Goal: Information Seeking & Learning: Learn about a topic

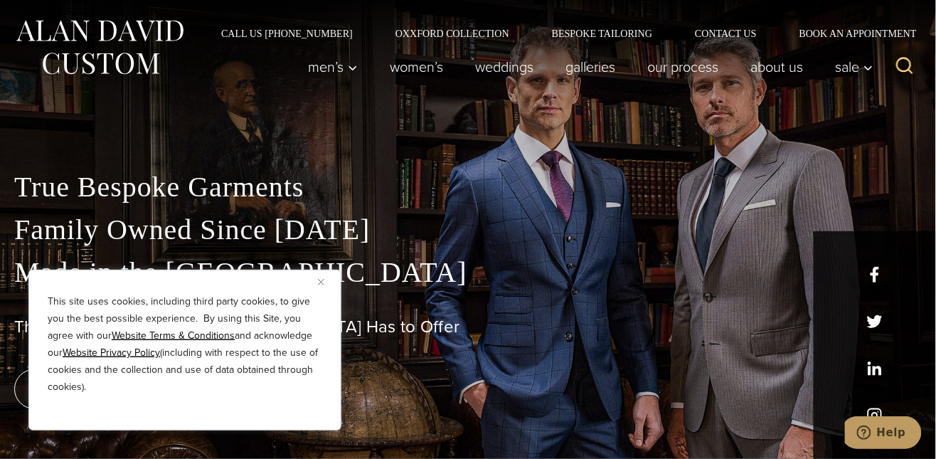
click at [321, 277] on button "Close" at bounding box center [326, 281] width 17 height 17
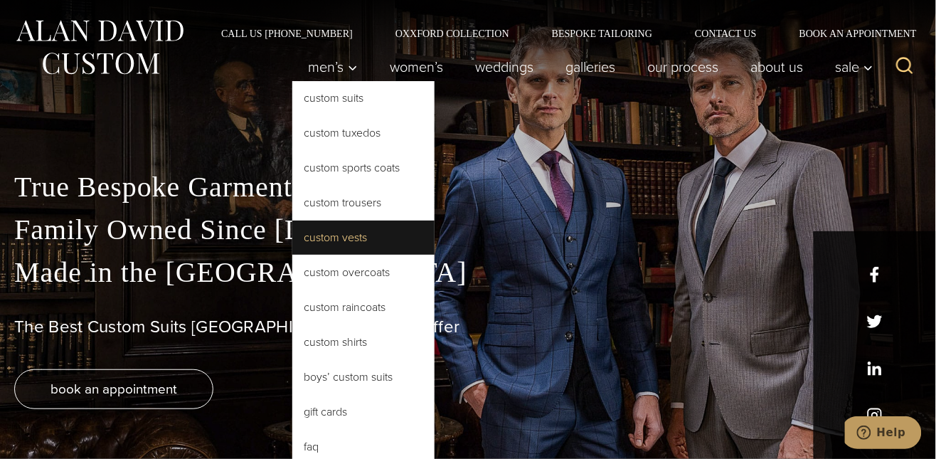
scroll to position [65, 0]
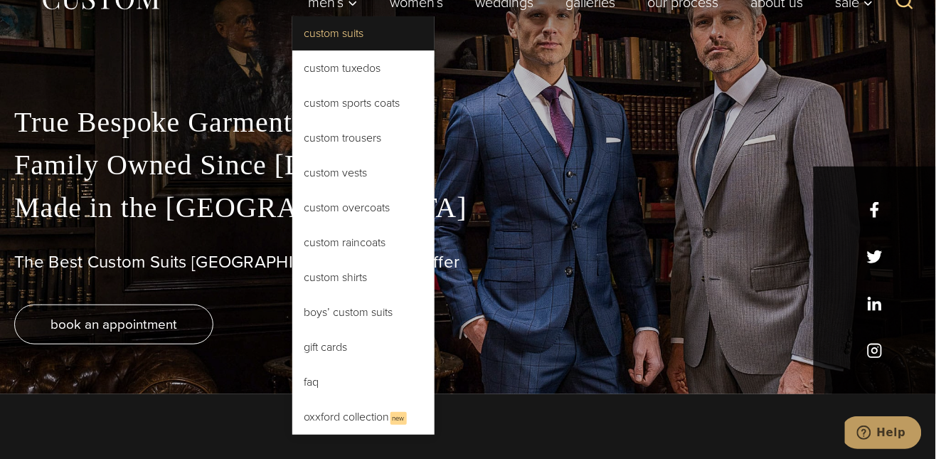
click at [292, 30] on link "Custom Suits" at bounding box center [363, 33] width 142 height 34
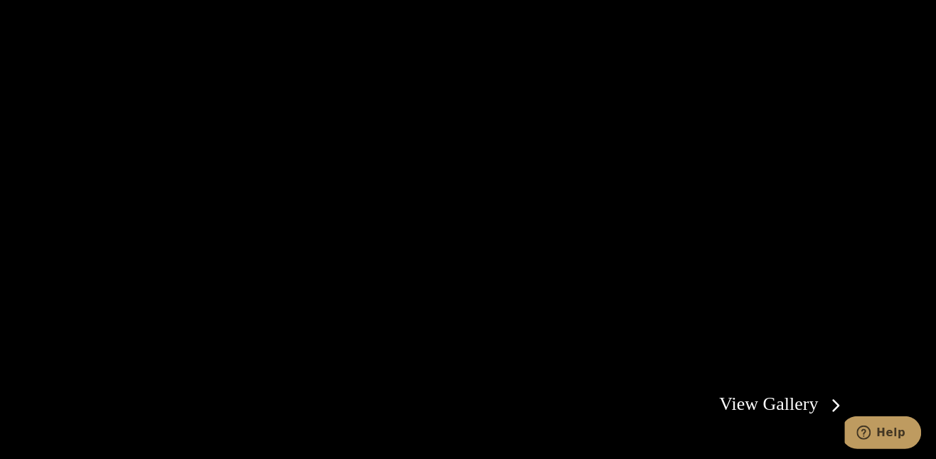
scroll to position [2521, 0]
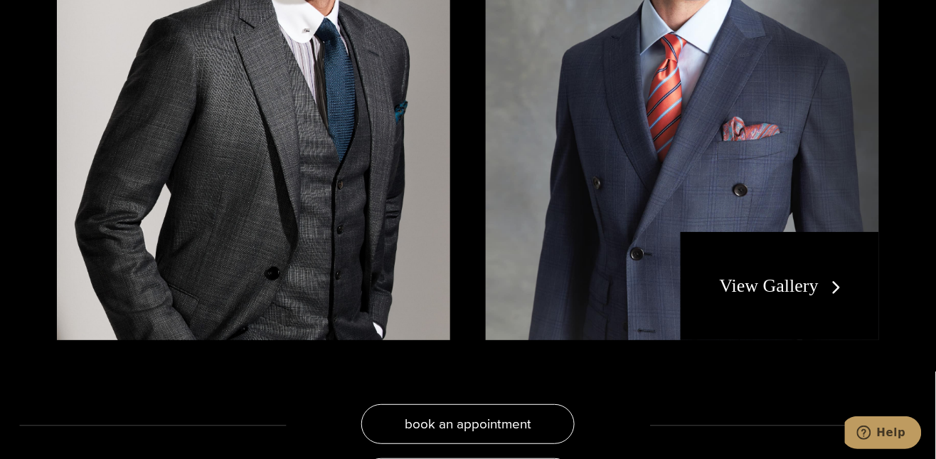
click at [797, 296] on link "View Gallery" at bounding box center [783, 285] width 127 height 21
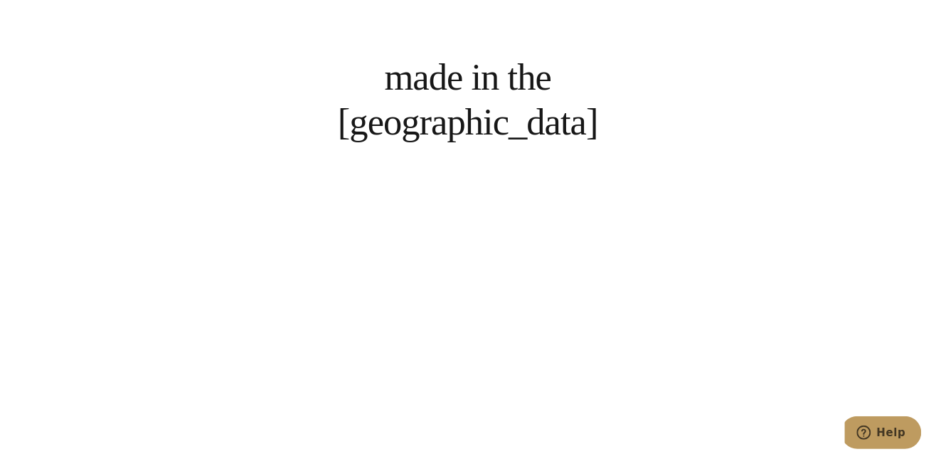
scroll to position [969, 0]
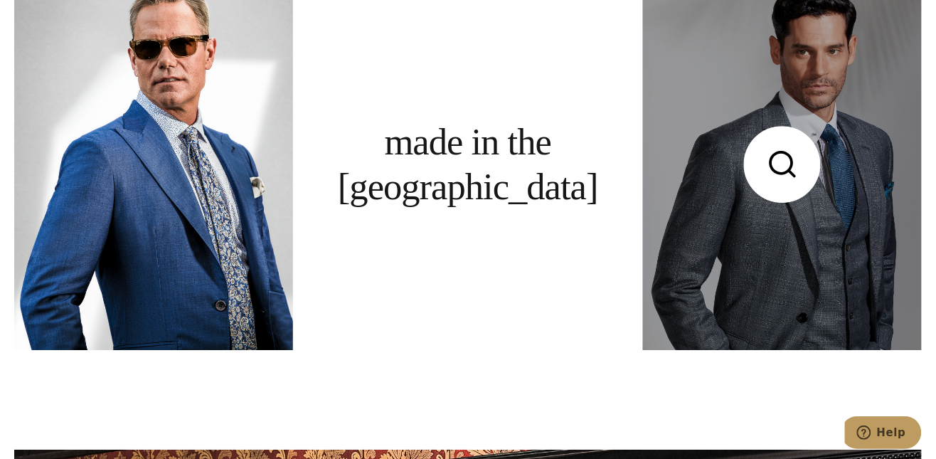
click at [786, 173] on link at bounding box center [782, 165] width 279 height 372
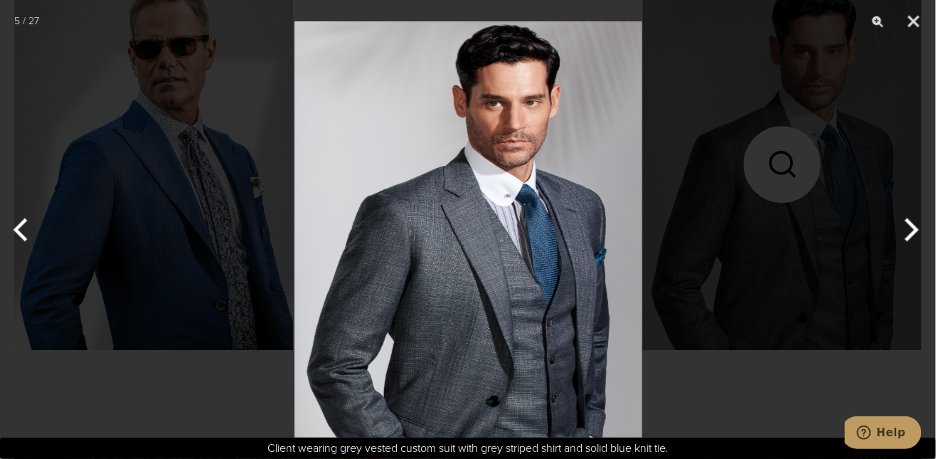
click at [406, 282] on img at bounding box center [468, 229] width 348 height 459
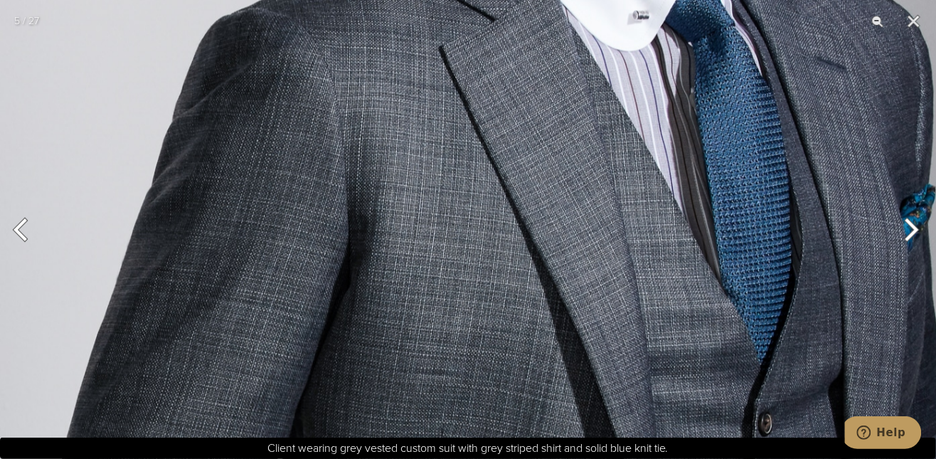
click at [622, 206] on img at bounding box center [521, 124] width 1043 height 1376
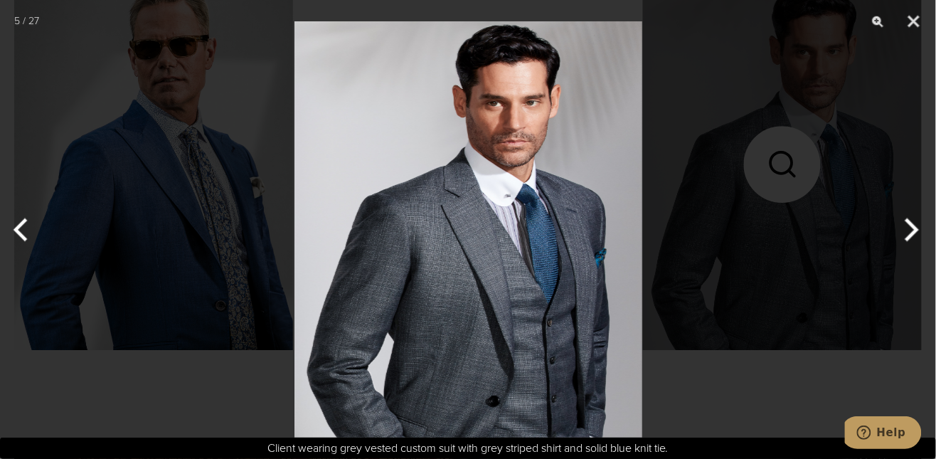
click at [525, 225] on img at bounding box center [468, 229] width 348 height 459
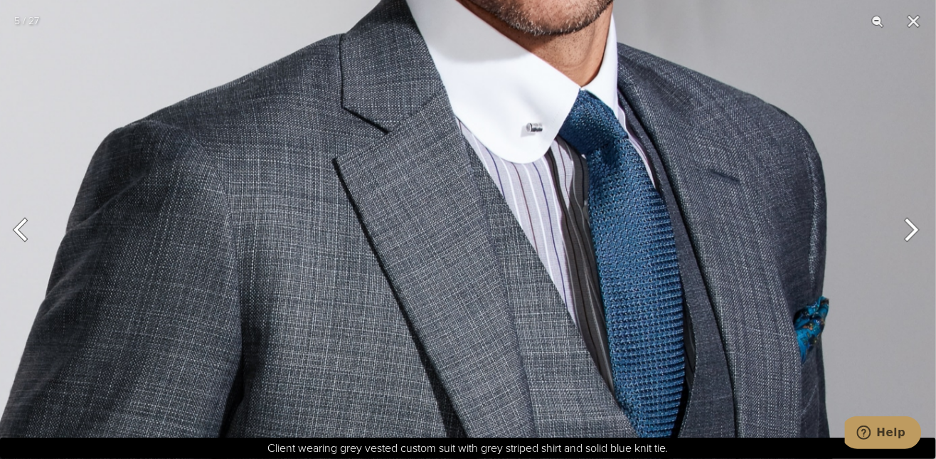
click at [738, 212] on img at bounding box center [414, 236] width 1043 height 1376
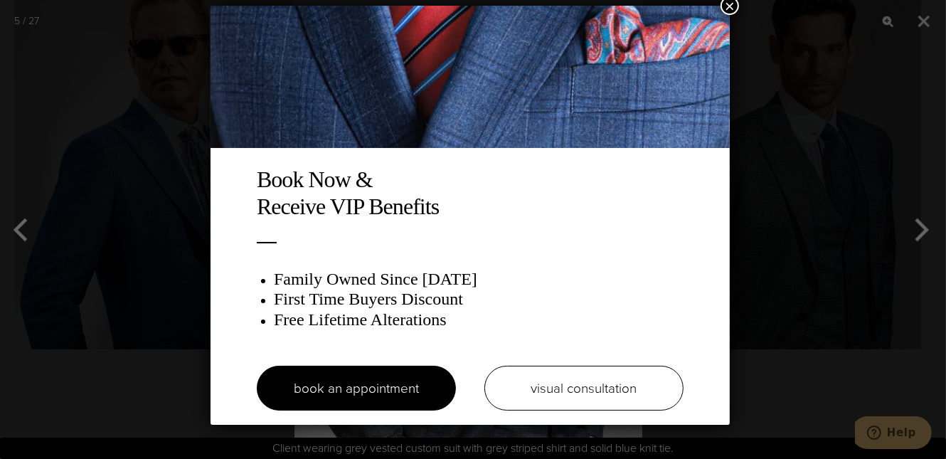
click at [928, 16] on div "Book Now & Receive VIP Benefits Family Owned Since [DATE] First Time Buyers Dis…" at bounding box center [473, 229] width 946 height 459
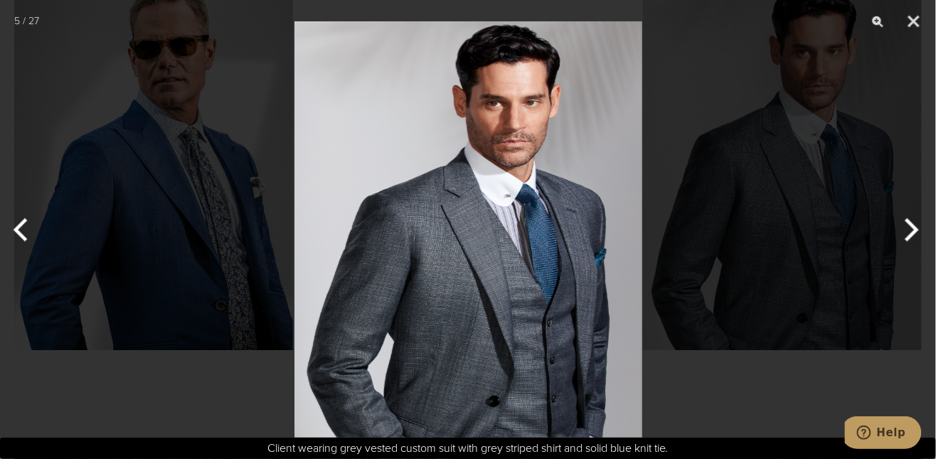
click at [908, 225] on button "Next" at bounding box center [909, 229] width 53 height 71
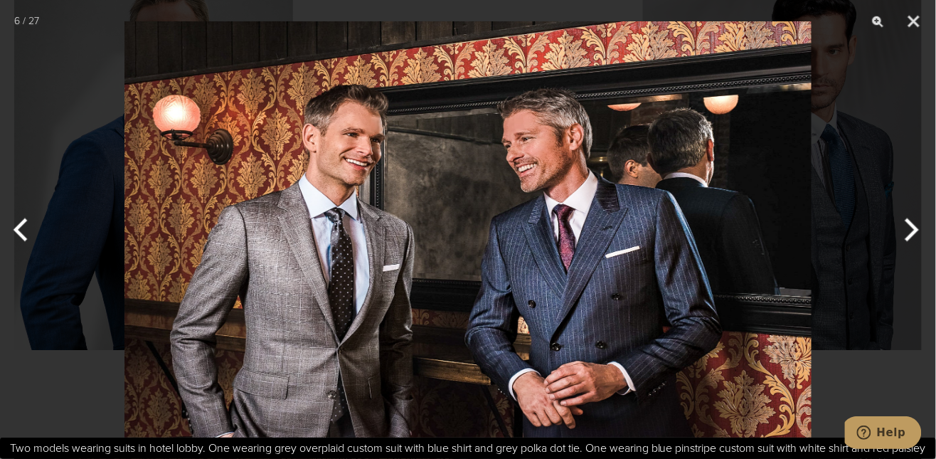
click at [908, 225] on button "Next" at bounding box center [909, 229] width 53 height 71
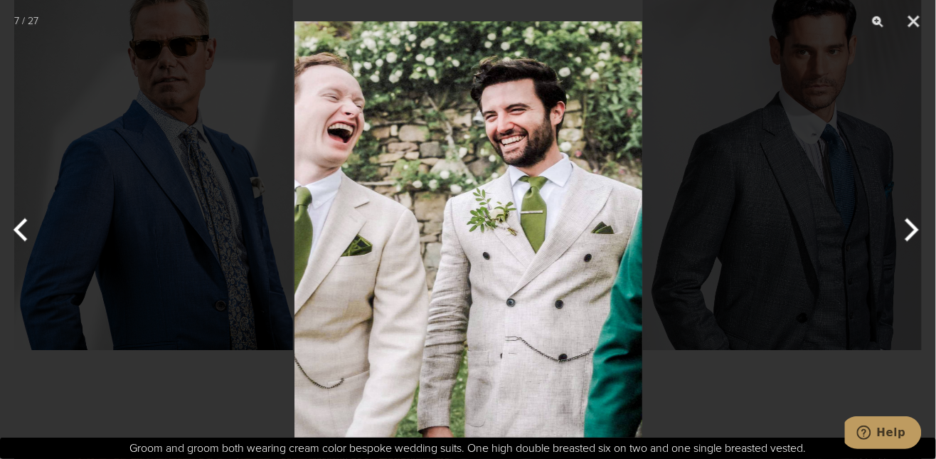
click at [903, 235] on button "Next" at bounding box center [909, 229] width 53 height 71
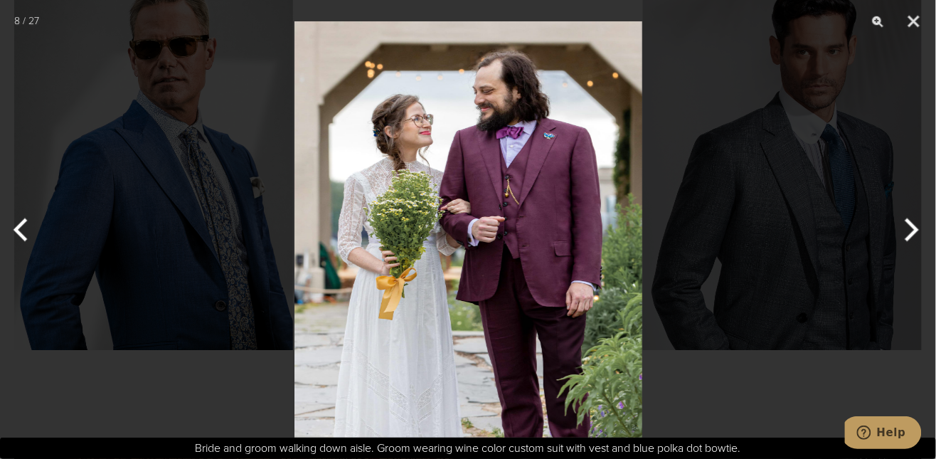
click at [903, 235] on button "Next" at bounding box center [909, 229] width 53 height 71
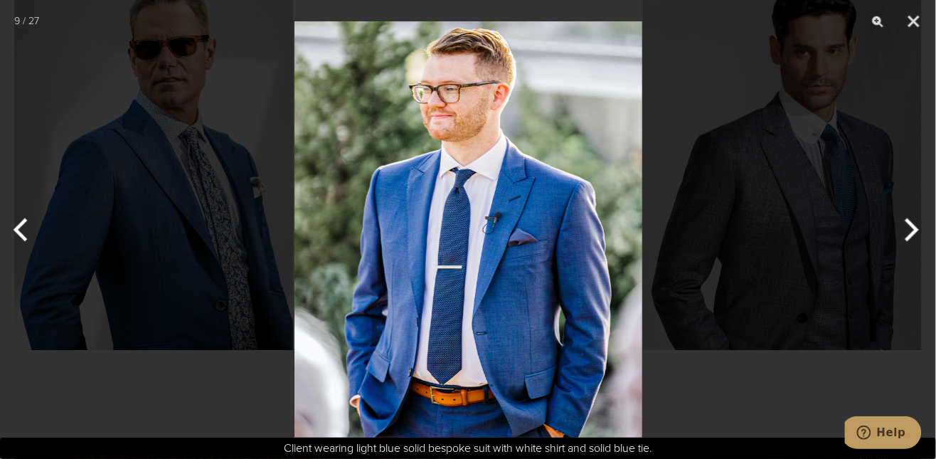
click at [903, 235] on button "Next" at bounding box center [909, 229] width 53 height 71
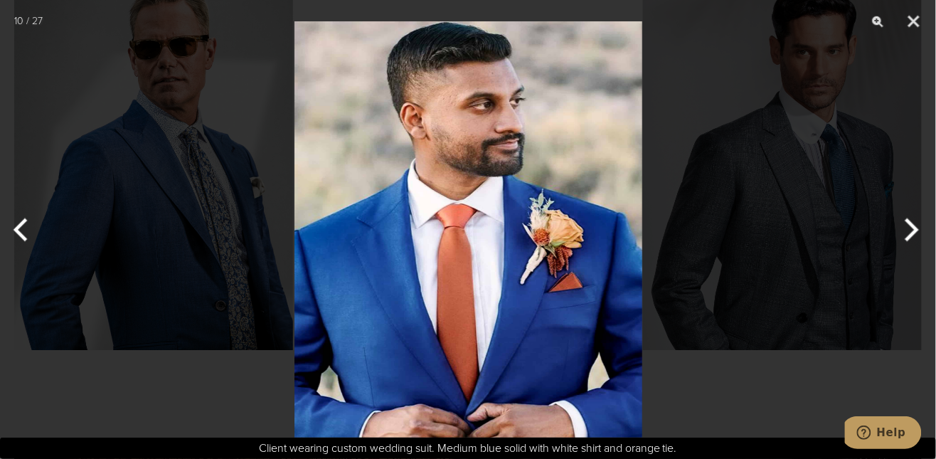
click at [911, 227] on button "Next" at bounding box center [909, 229] width 53 height 71
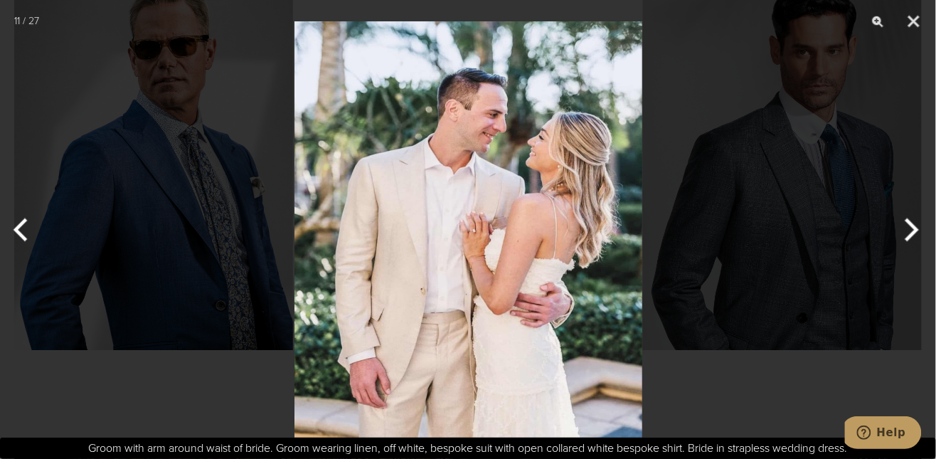
click at [911, 227] on button "Next" at bounding box center [909, 229] width 53 height 71
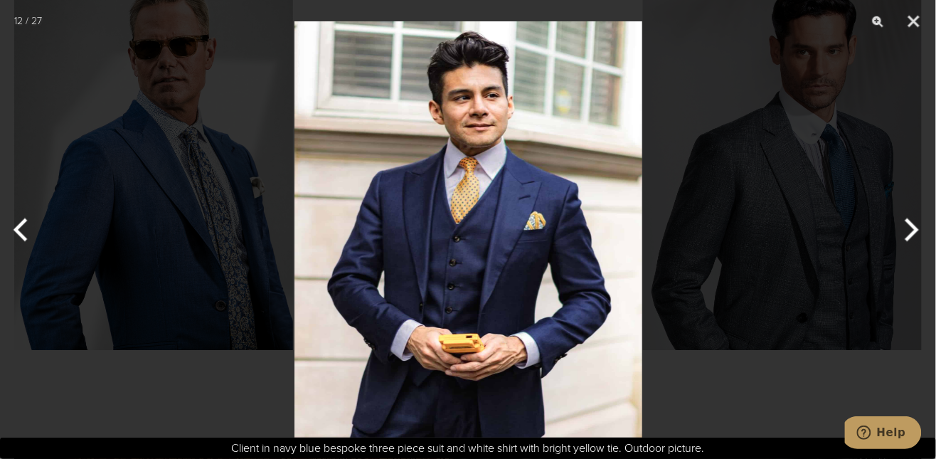
click at [911, 227] on button "Next" at bounding box center [909, 229] width 53 height 71
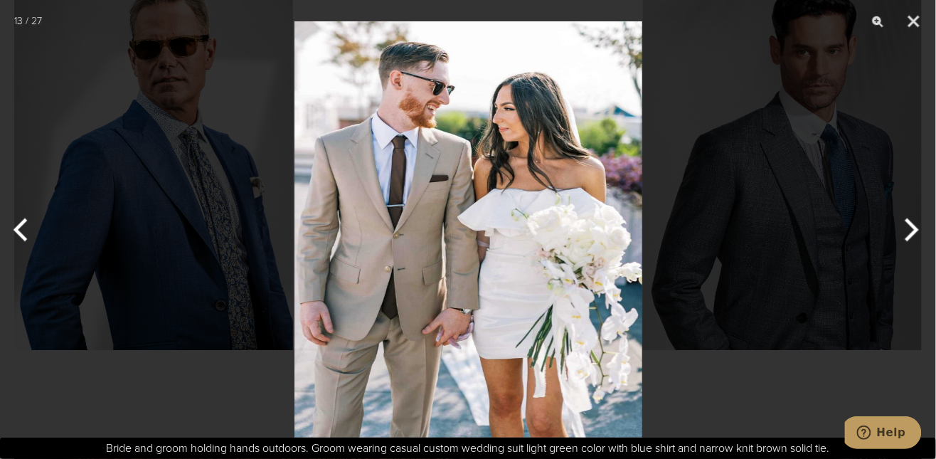
click at [911, 227] on button "Next" at bounding box center [909, 229] width 53 height 71
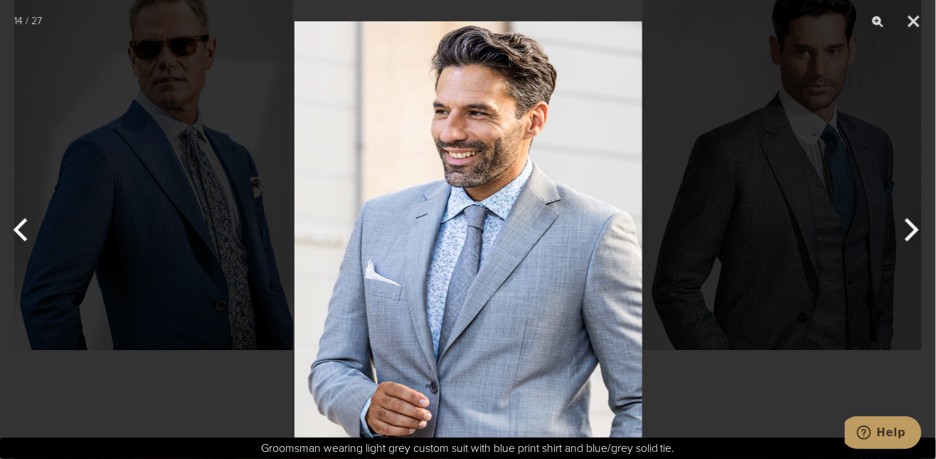
click at [911, 227] on button "Next" at bounding box center [909, 229] width 53 height 71
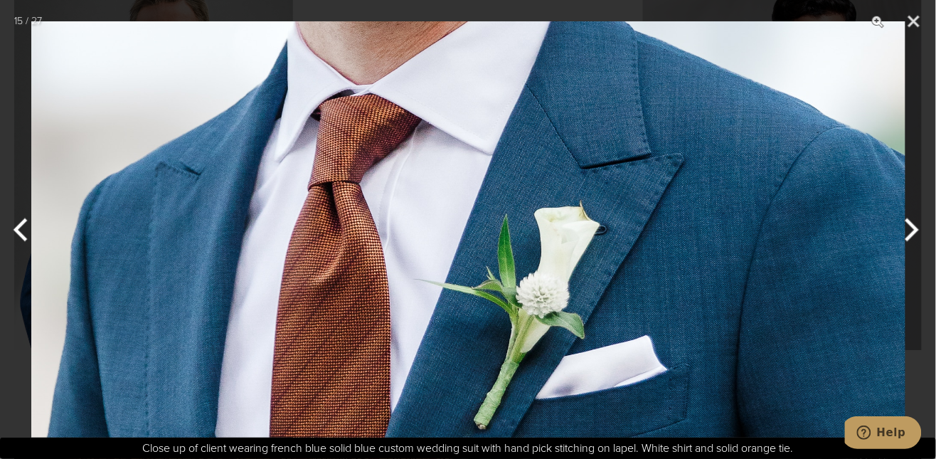
click at [911, 227] on button "Next" at bounding box center [909, 229] width 53 height 71
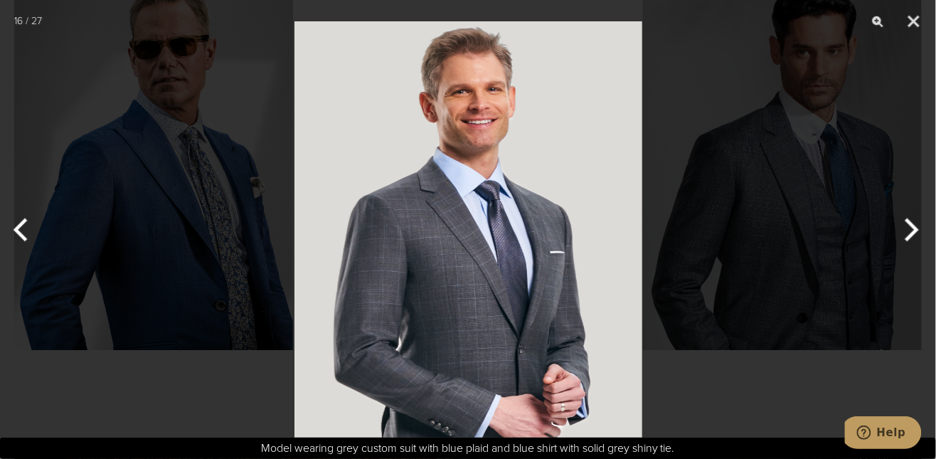
click at [911, 227] on button "Next" at bounding box center [909, 229] width 53 height 71
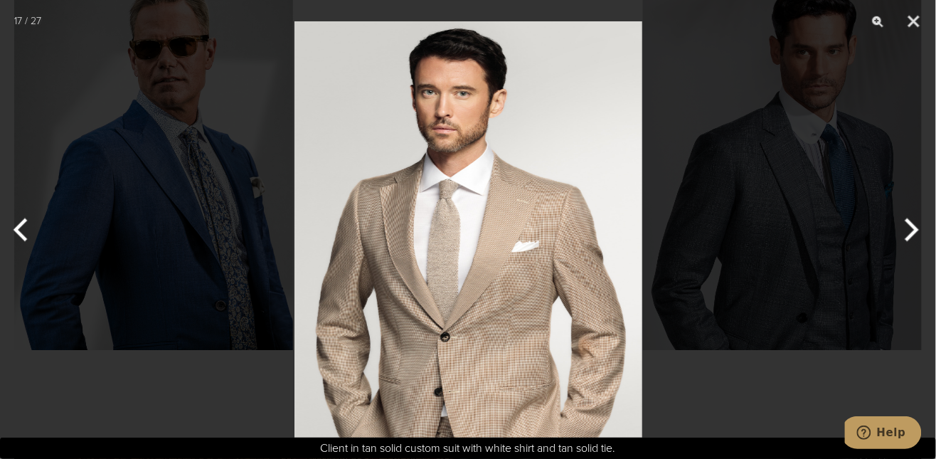
click at [911, 227] on button "Next" at bounding box center [909, 229] width 53 height 71
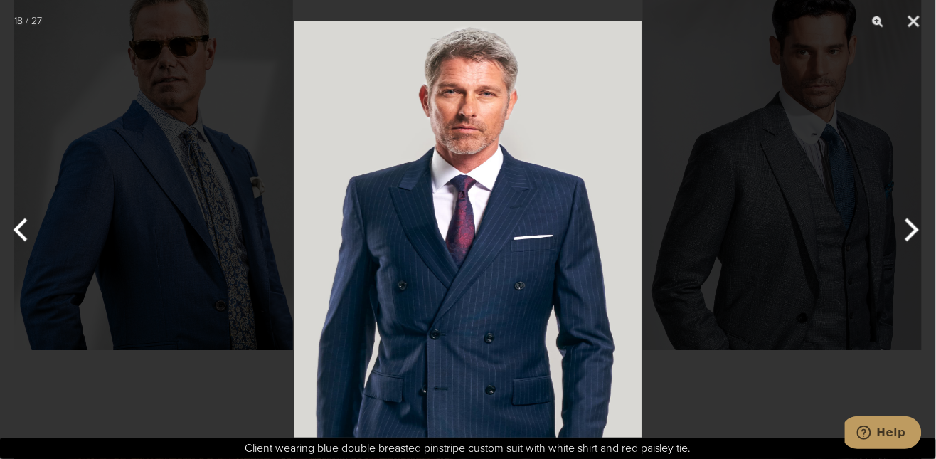
click at [911, 227] on button "Next" at bounding box center [909, 229] width 53 height 71
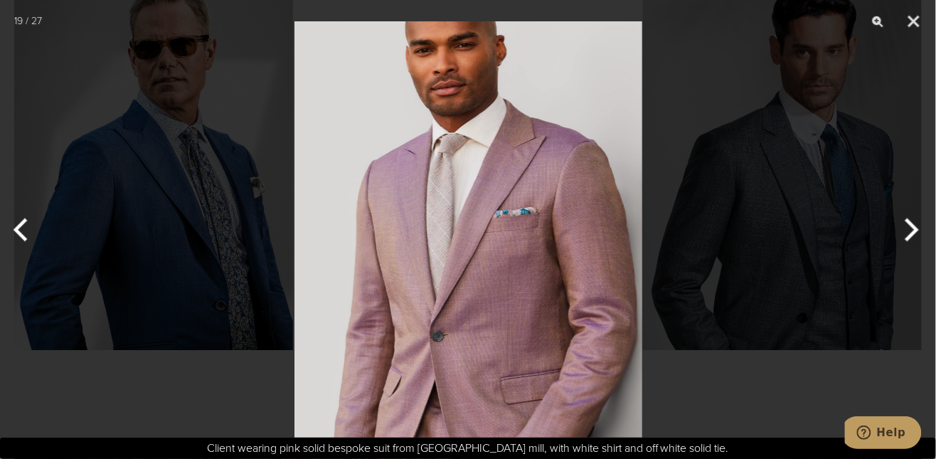
click at [911, 227] on button "Next" at bounding box center [909, 229] width 53 height 71
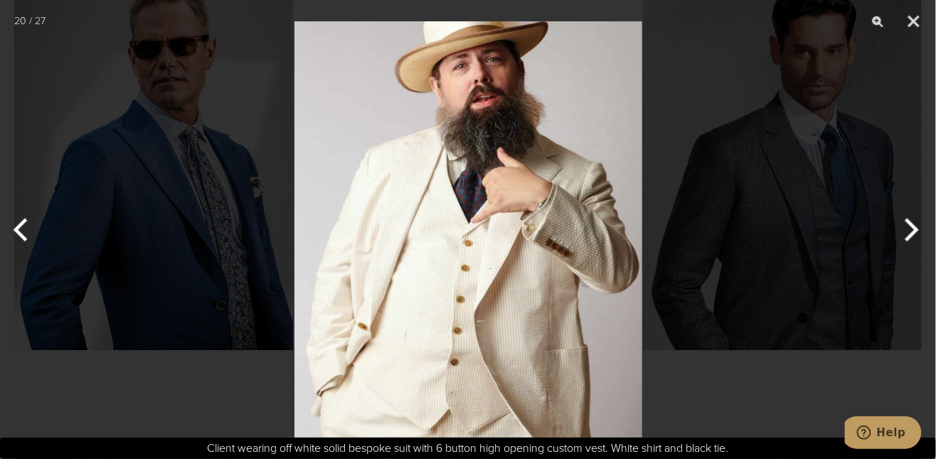
click at [911, 227] on button "Next" at bounding box center [909, 229] width 53 height 71
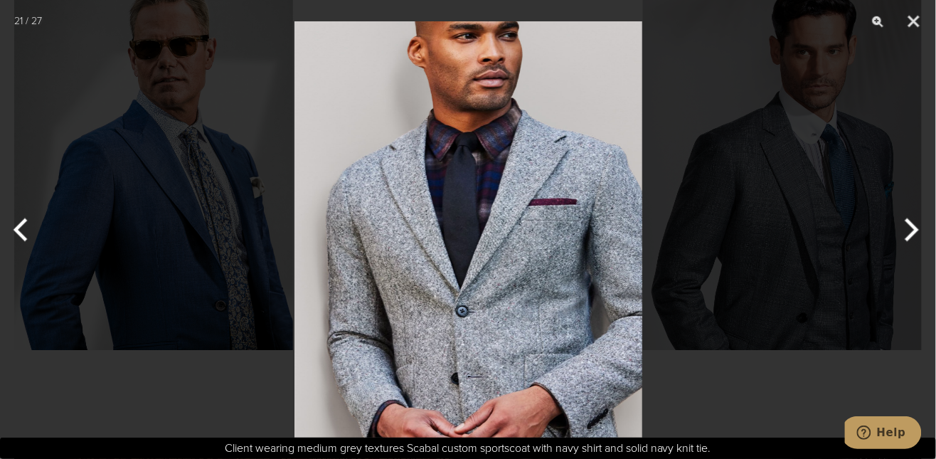
click at [911, 227] on button "Next" at bounding box center [909, 229] width 53 height 71
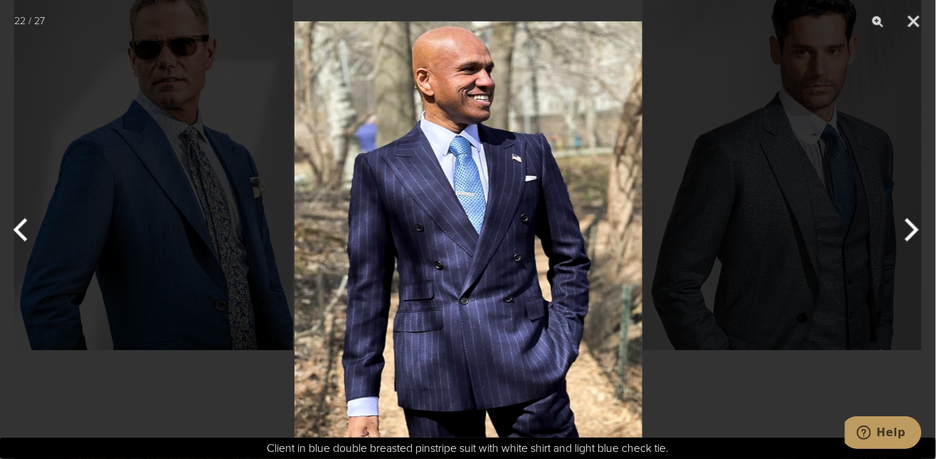
click at [911, 227] on button "Next" at bounding box center [909, 229] width 53 height 71
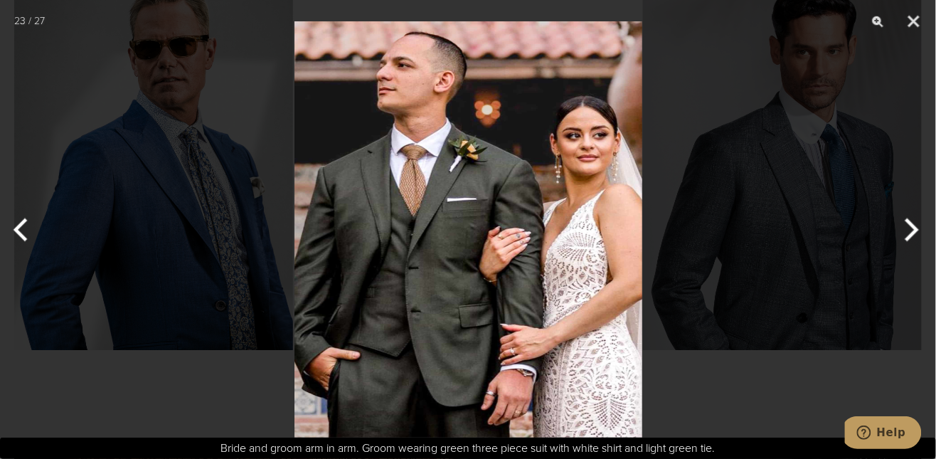
click at [911, 227] on button "Next" at bounding box center [909, 229] width 53 height 71
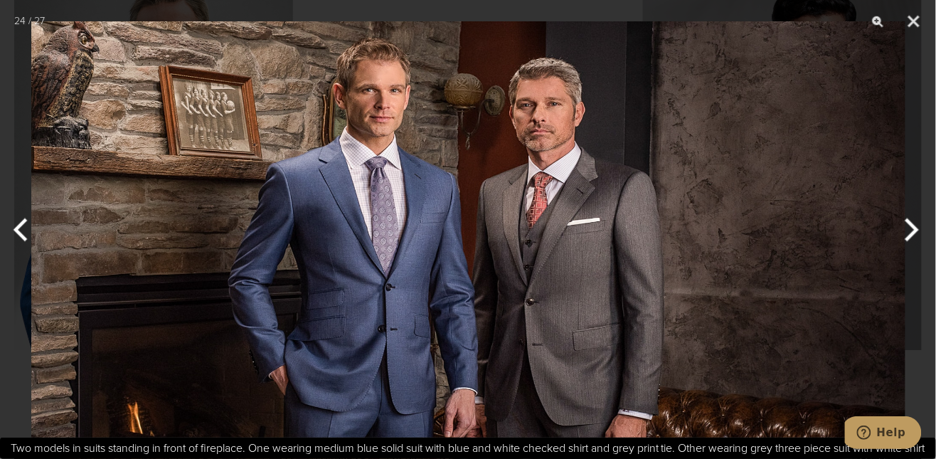
click at [911, 227] on button "Next" at bounding box center [909, 229] width 53 height 71
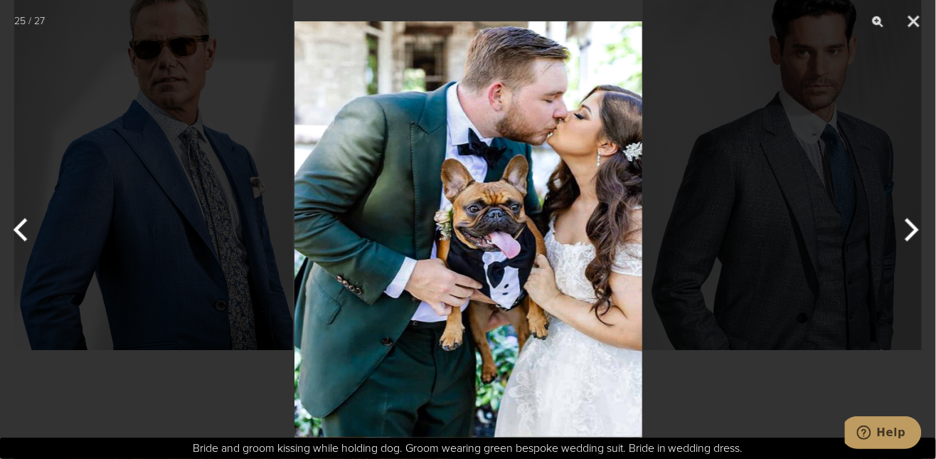
click at [911, 227] on button "Next" at bounding box center [909, 229] width 53 height 71
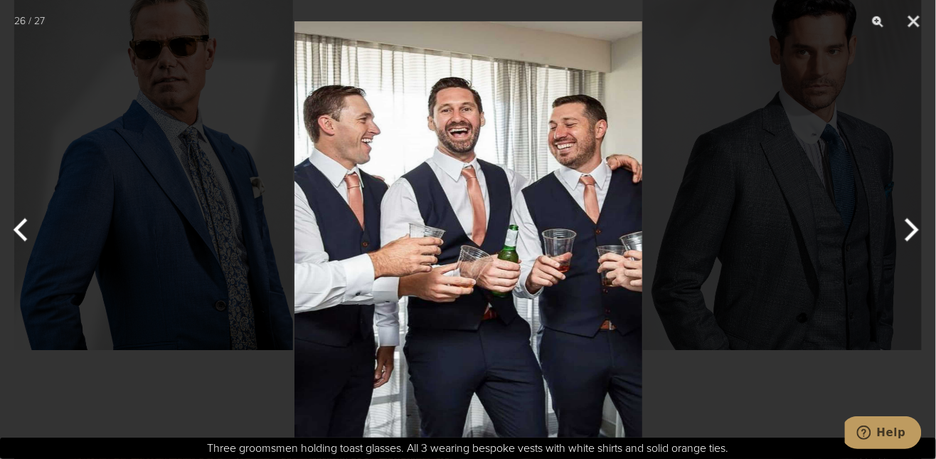
click at [911, 227] on button "Next" at bounding box center [909, 229] width 53 height 71
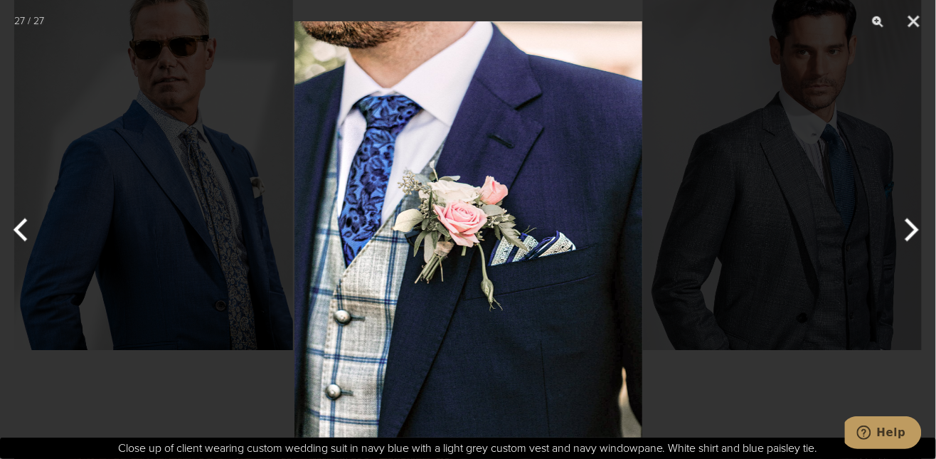
click at [911, 227] on button "Next" at bounding box center [909, 229] width 53 height 71
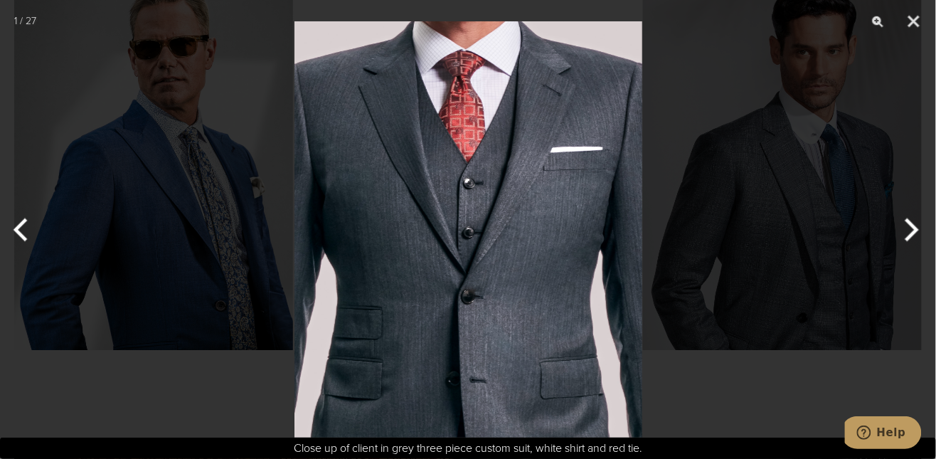
click at [911, 227] on button "Next" at bounding box center [909, 229] width 53 height 71
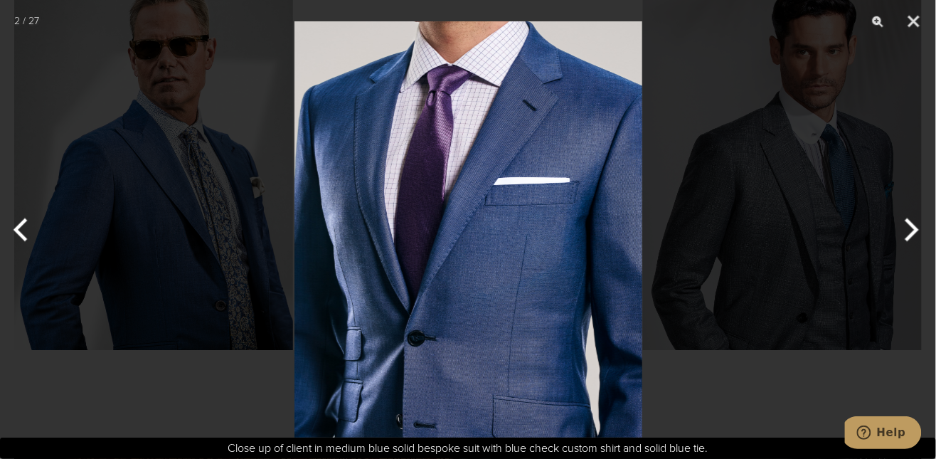
click at [911, 227] on button "Next" at bounding box center [909, 229] width 53 height 71
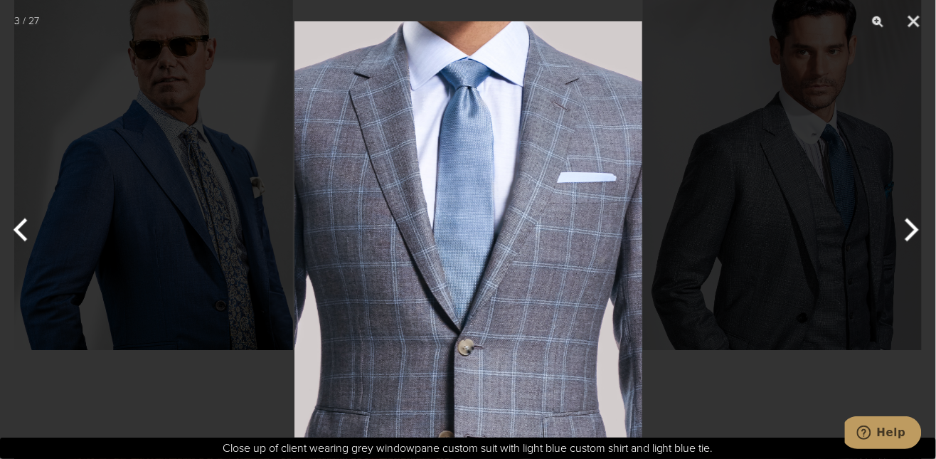
click at [911, 227] on button "Next" at bounding box center [909, 229] width 53 height 71
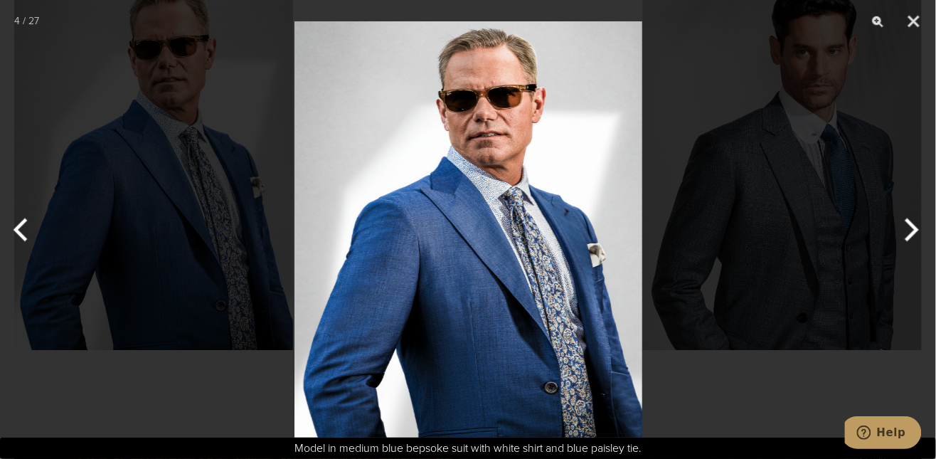
click at [911, 227] on button "Next" at bounding box center [909, 229] width 53 height 71
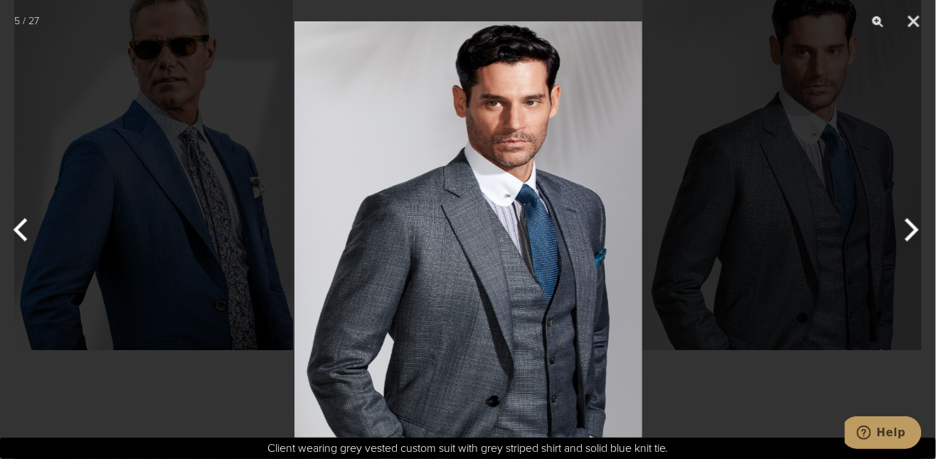
click at [911, 227] on button "Next" at bounding box center [909, 229] width 53 height 71
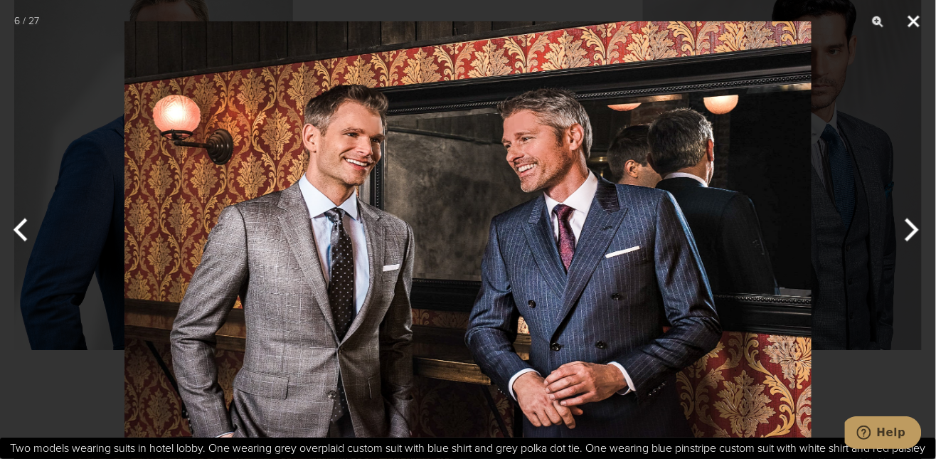
click at [918, 19] on button "Close" at bounding box center [914, 21] width 36 height 43
